Goal: Task Accomplishment & Management: Complete application form

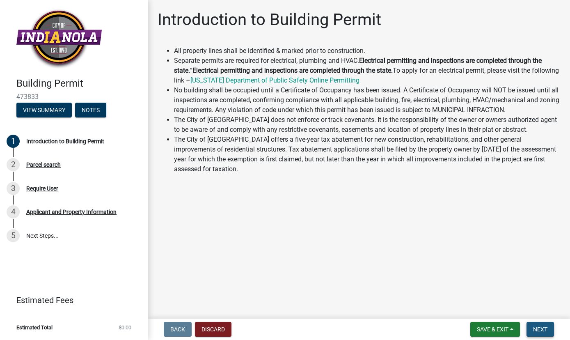
click at [541, 333] on button "Next" at bounding box center [541, 329] width 28 height 15
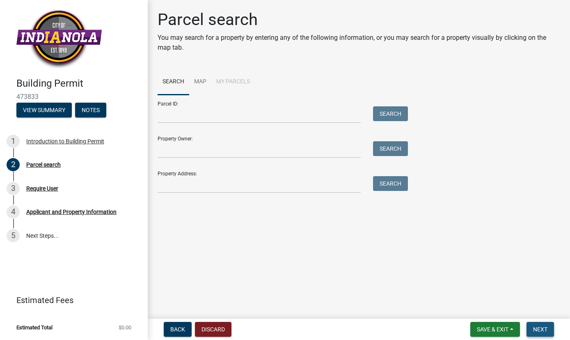
click at [541, 333] on button "Next" at bounding box center [541, 329] width 28 height 15
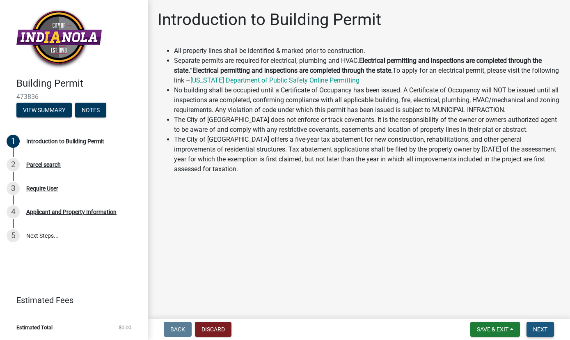
click at [539, 331] on span "Next" at bounding box center [540, 329] width 14 height 7
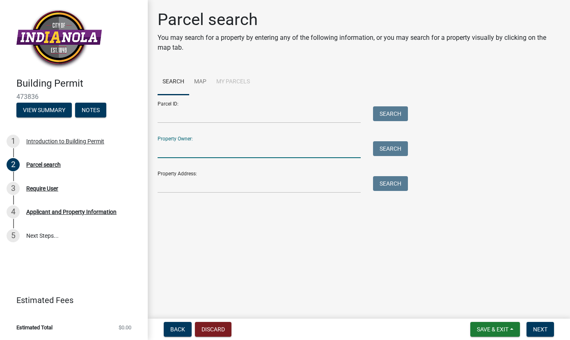
click at [185, 149] on input "Property Owner:" at bounding box center [259, 149] width 203 height 17
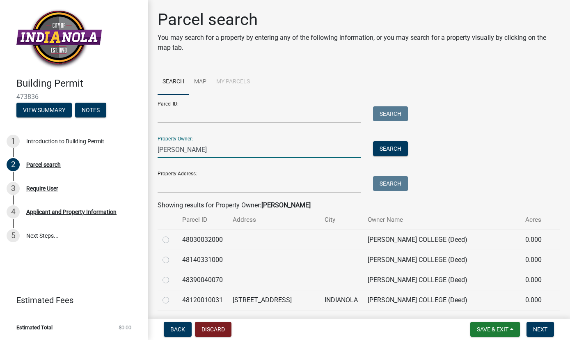
type input "[PERSON_NAME]"
click at [176, 119] on input "Parcel ID:" at bounding box center [259, 114] width 203 height 17
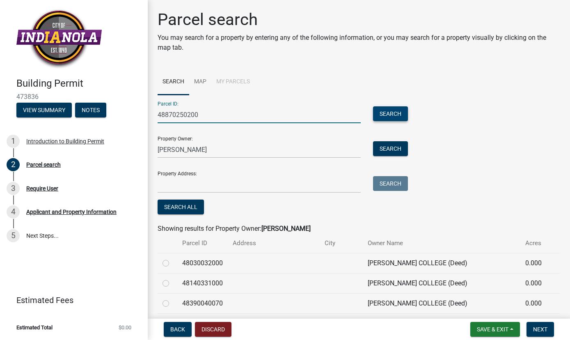
type input "48870250200"
click at [384, 113] on button "Search" at bounding box center [390, 113] width 35 height 15
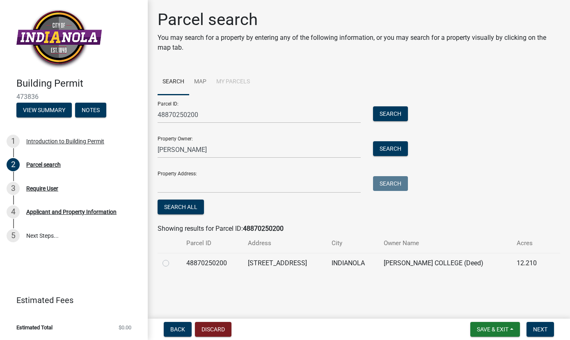
click at [172, 258] on label at bounding box center [172, 258] width 0 height 0
click at [172, 264] on input "radio" at bounding box center [174, 260] width 5 height 5
radio input "true"
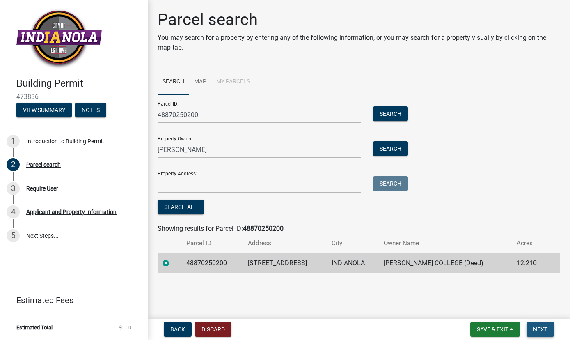
click at [540, 329] on span "Next" at bounding box center [540, 329] width 14 height 7
